Goal: Task Accomplishment & Management: Complete application form

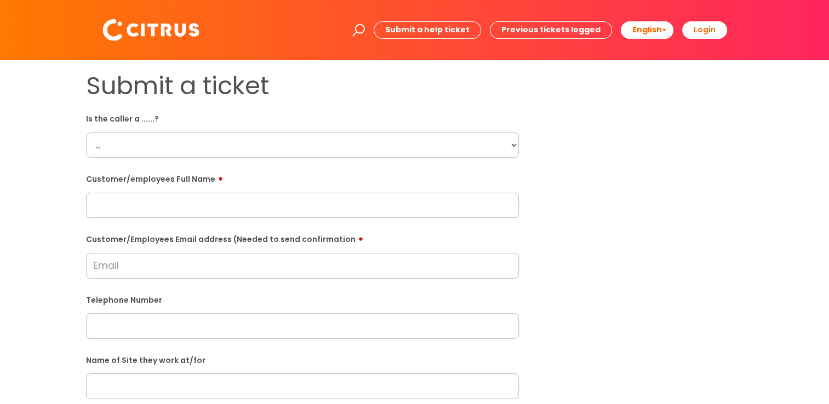
click at [515, 145] on select "... Citrus Customer Citrus Employee [DEMOGRAPHIC_DATA] Supplier" at bounding box center [302, 145] width 433 height 25
select select "Citrus Customer"
click at [86, 133] on select "... Citrus Customer Citrus Employee [DEMOGRAPHIC_DATA] Supplier" at bounding box center [302, 145] width 433 height 25
click at [112, 209] on input "text" at bounding box center [302, 205] width 433 height 25
paste input "[PERSON_NAME]"
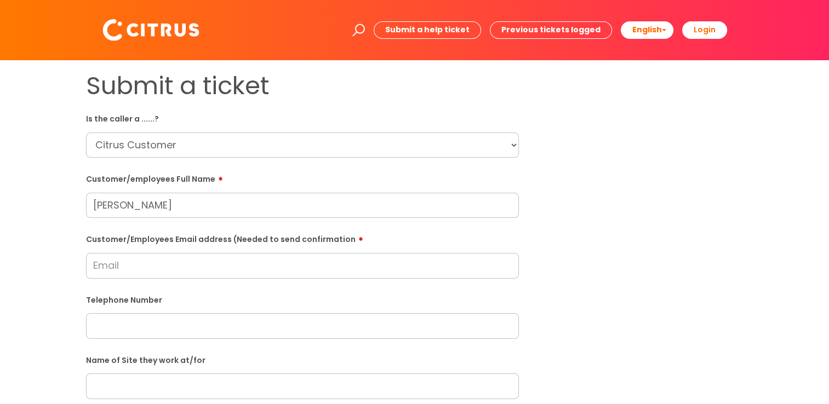
type input "[PERSON_NAME]"
click at [125, 266] on input "Customer/Employees Email address (Needed to send confirmation" at bounding box center [302, 265] width 433 height 25
type input "[EMAIL_ADDRESS][DOMAIN_NAME]"
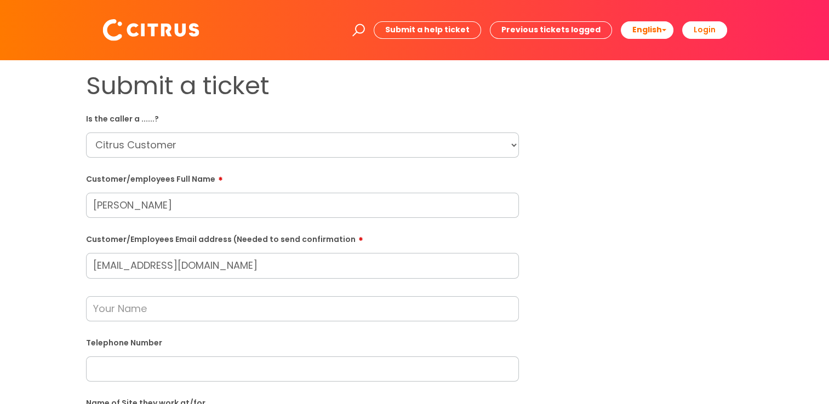
click at [112, 363] on input "text" at bounding box center [302, 369] width 433 height 25
paste input "07443040897"
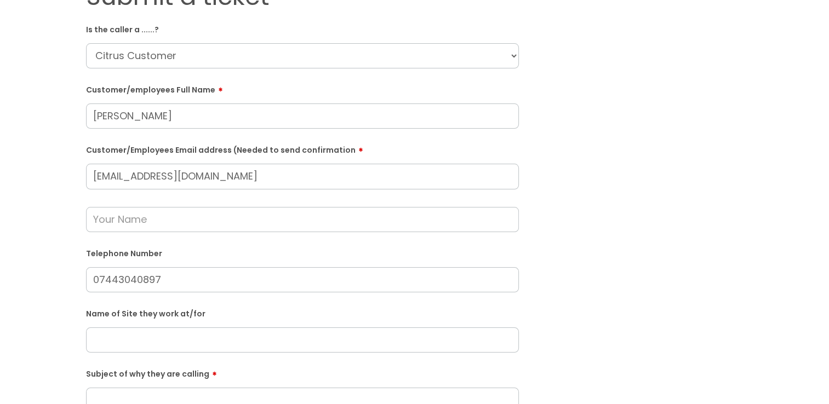
scroll to position [110, 0]
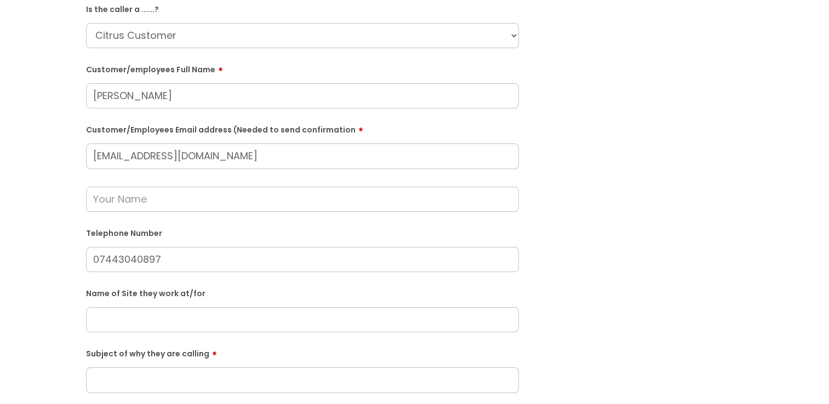
type input "07443040897"
click at [119, 313] on input "text" at bounding box center [302, 319] width 433 height 25
paste input "[GEOGRAPHIC_DATA]"
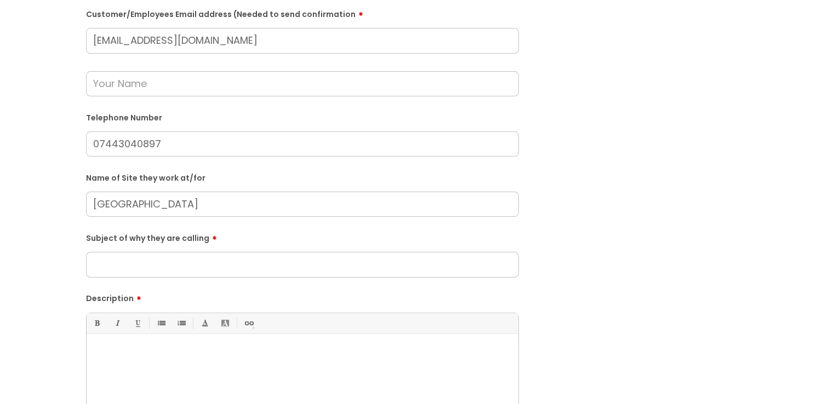
scroll to position [274, 0]
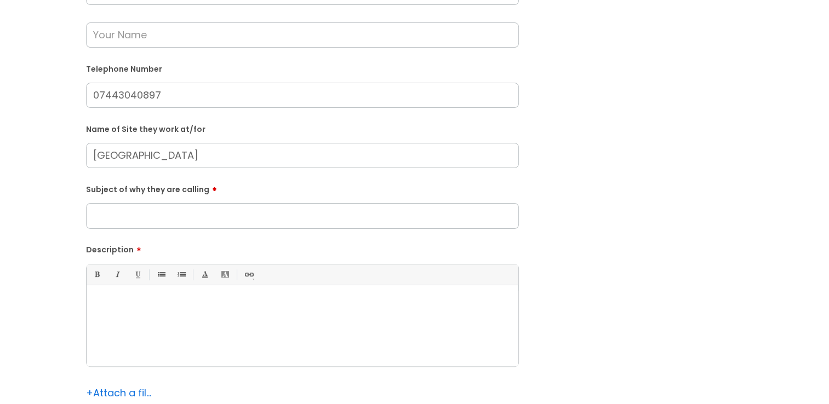
type input "[GEOGRAPHIC_DATA]"
click at [99, 218] on input "Subject of why they are calling" at bounding box center [302, 215] width 433 height 25
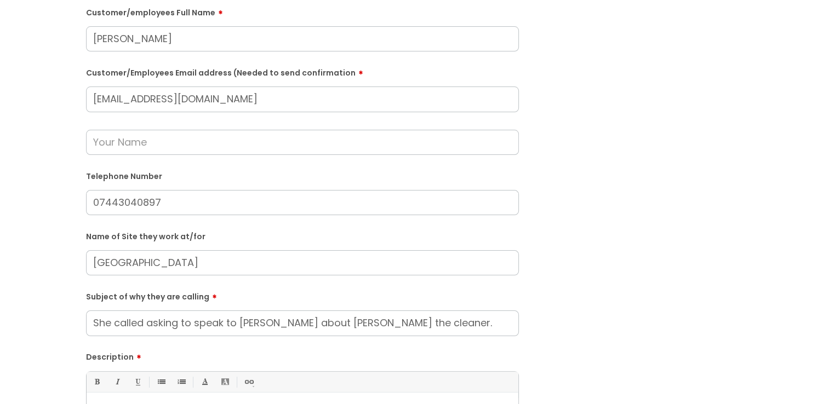
scroll to position [164, 0]
type input "She called asking to speak to [PERSON_NAME] about [PERSON_NAME] the cleaner."
click at [106, 142] on input "text" at bounding box center [302, 144] width 433 height 25
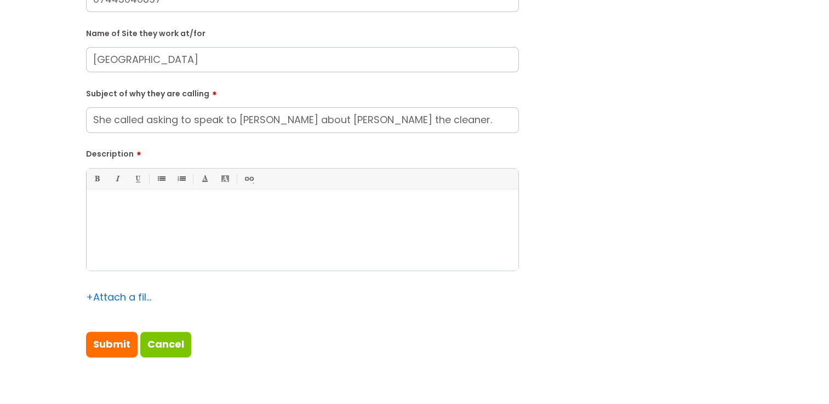
scroll to position [383, 0]
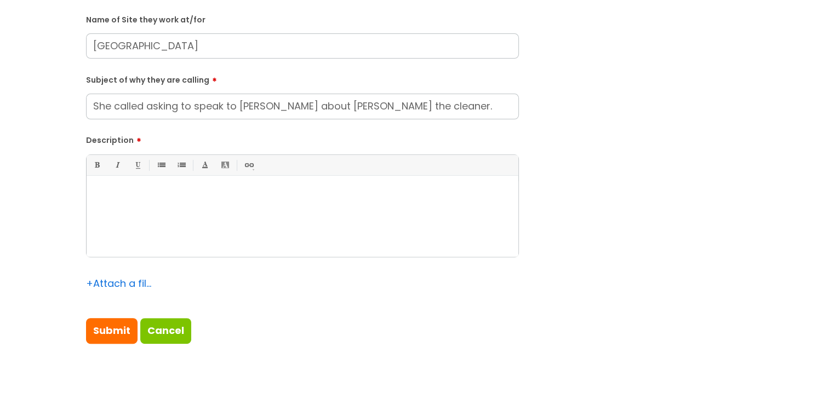
type input "[PERSON_NAME]"
click at [108, 191] on p at bounding box center [302, 194] width 415 height 10
click at [92, 190] on div "URGENT." at bounding box center [303, 219] width 432 height 76
click at [148, 196] on p "VERY URGENT." at bounding box center [302, 194] width 415 height 10
click at [191, 196] on p "VERY URGENT. She called assking to speak to you about where he is to clean as s…" at bounding box center [302, 199] width 415 height 20
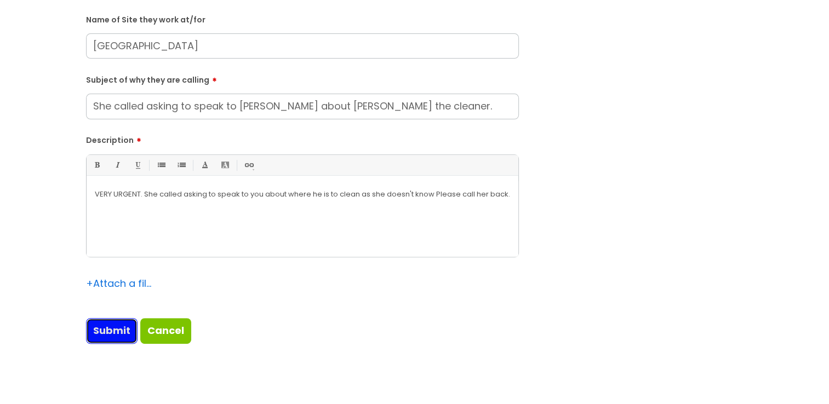
click at [124, 326] on input "Submit" at bounding box center [111, 330] width 51 height 25
type input "Please Wait..."
